Goal: Information Seeking & Learning: Find specific fact

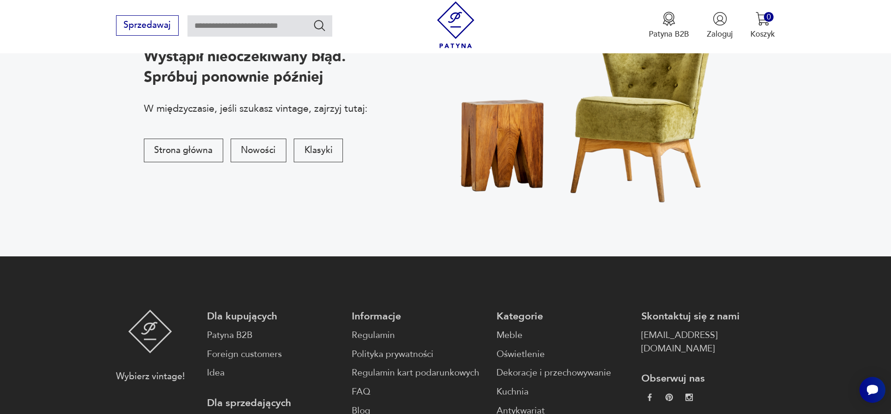
scroll to position [189, 0]
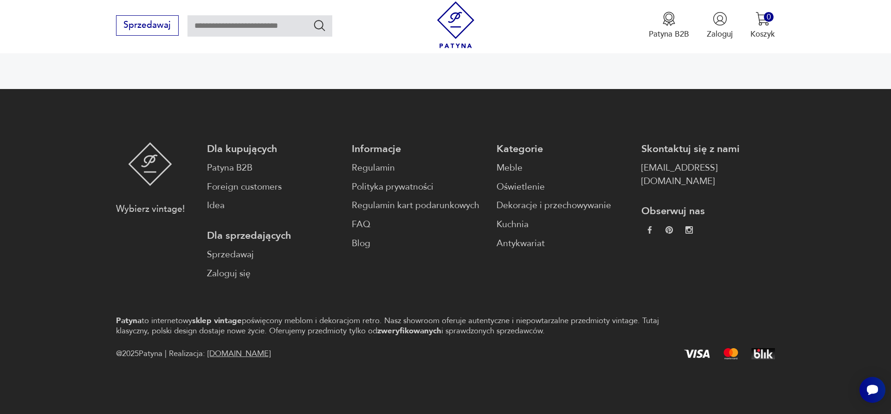
scroll to position [357, 0]
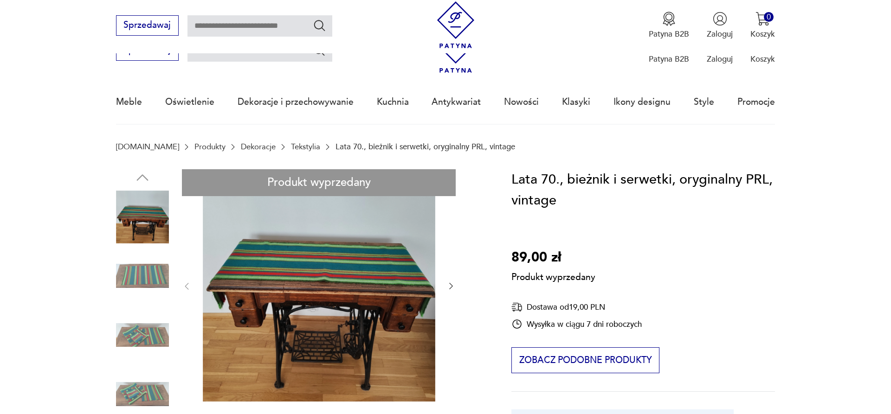
scroll to position [142, 0]
